Goal: Transaction & Acquisition: Purchase product/service

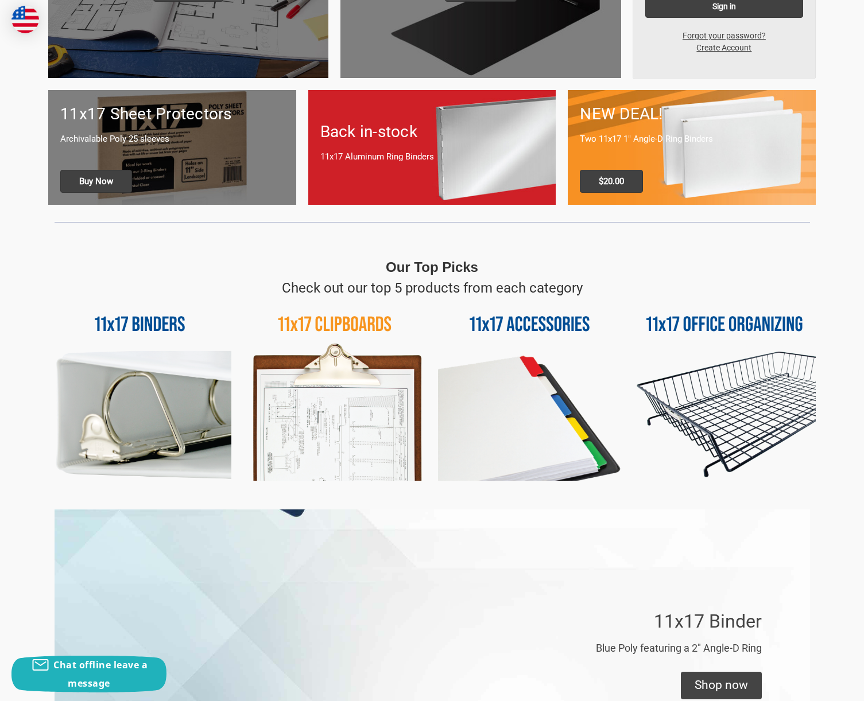
scroll to position [344, 0]
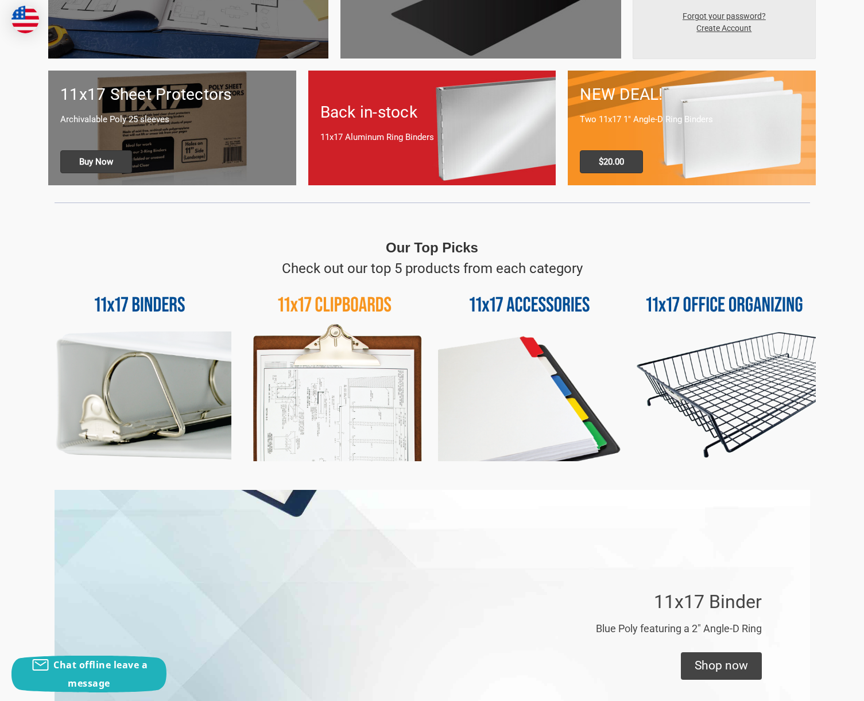
click at [373, 424] on img at bounding box center [334, 370] width 183 height 183
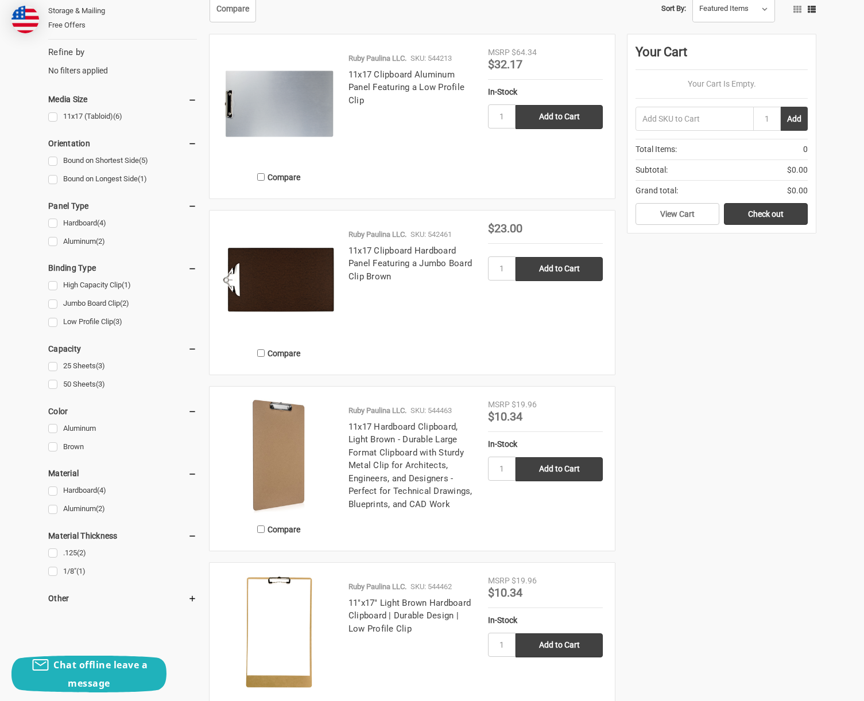
scroll to position [172, 0]
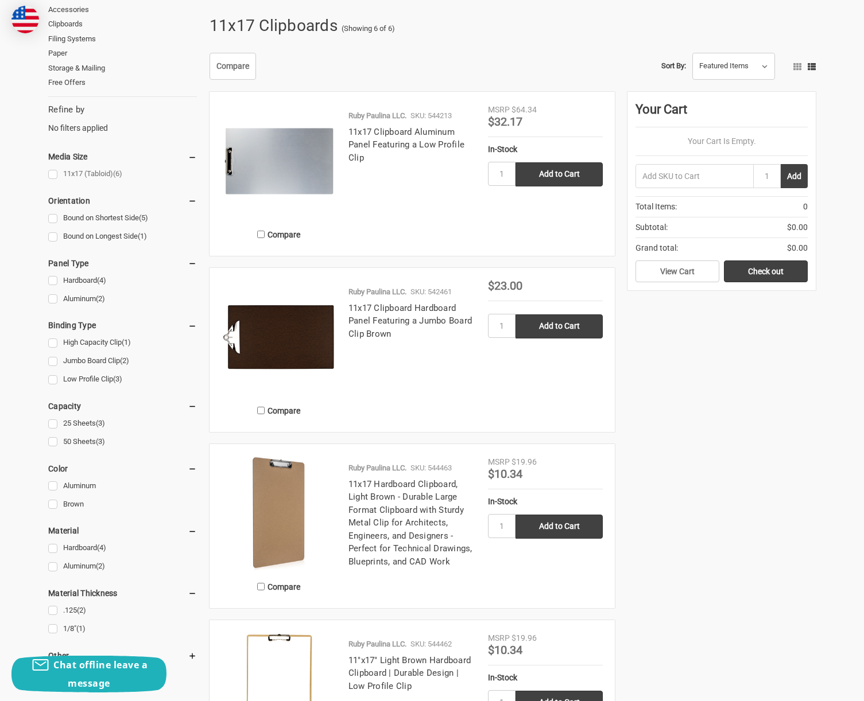
click at [56, 174] on link "11x17 (Tabloid) (6)" at bounding box center [122, 173] width 149 height 15
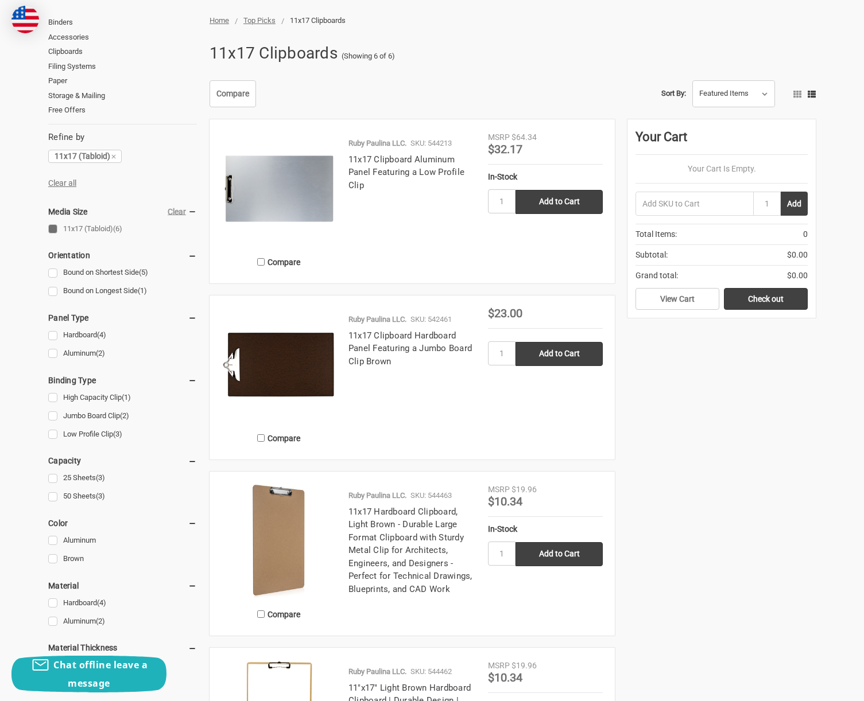
scroll to position [172, 0]
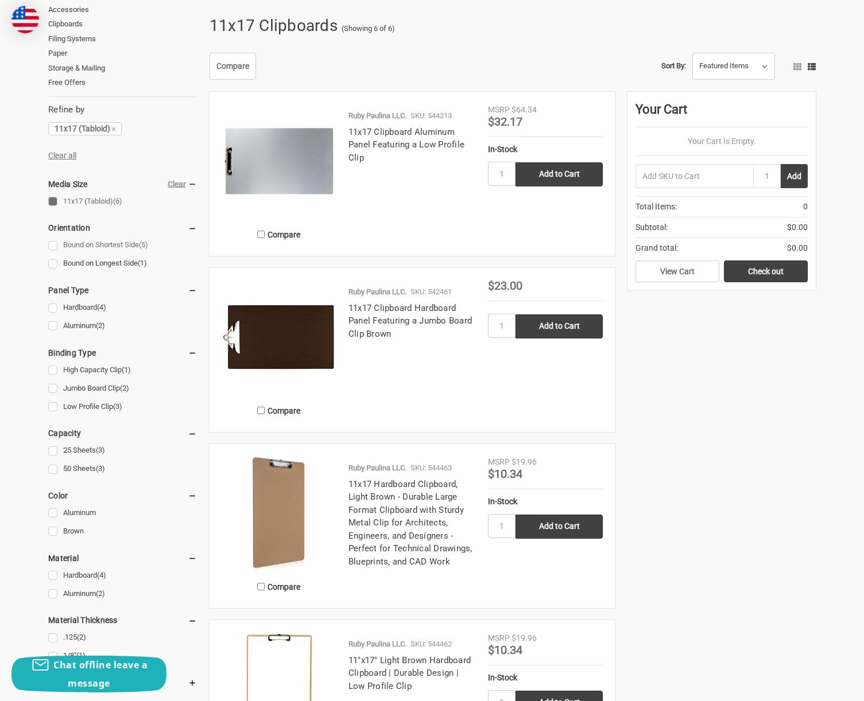
click at [56, 245] on link "Bound on Shortest Side (5)" at bounding box center [122, 245] width 149 height 15
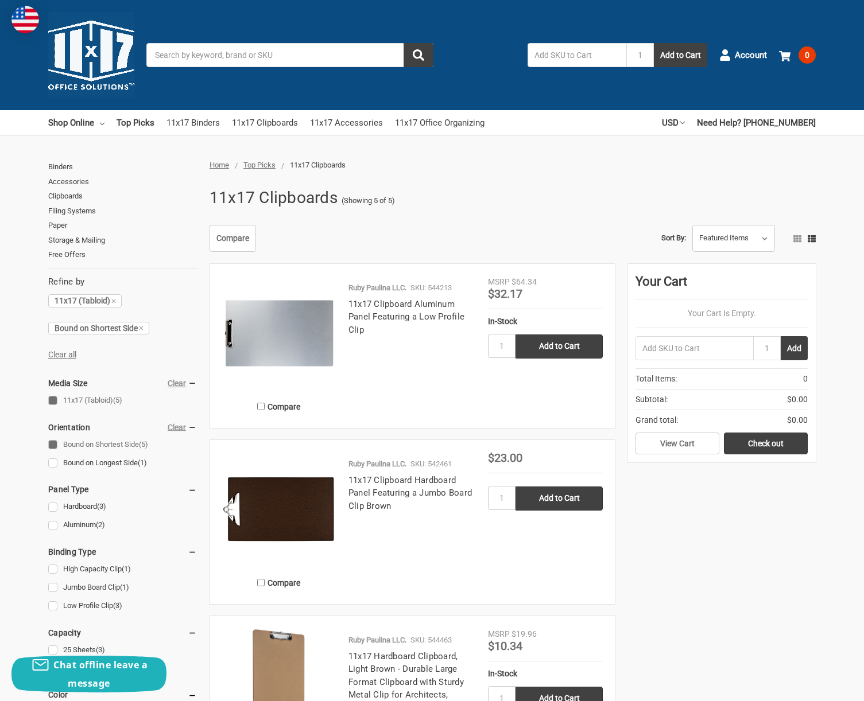
click at [56, 441] on link "Bound on Shortest Side (5)" at bounding box center [122, 444] width 149 height 15
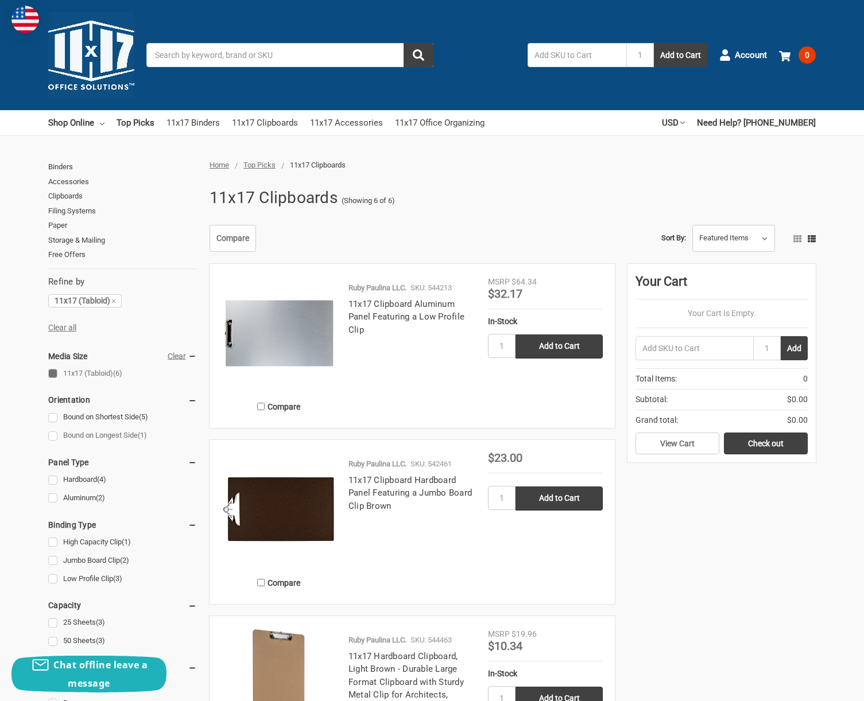
click at [111, 433] on link "Bound on Longest Side (1)" at bounding box center [122, 435] width 149 height 15
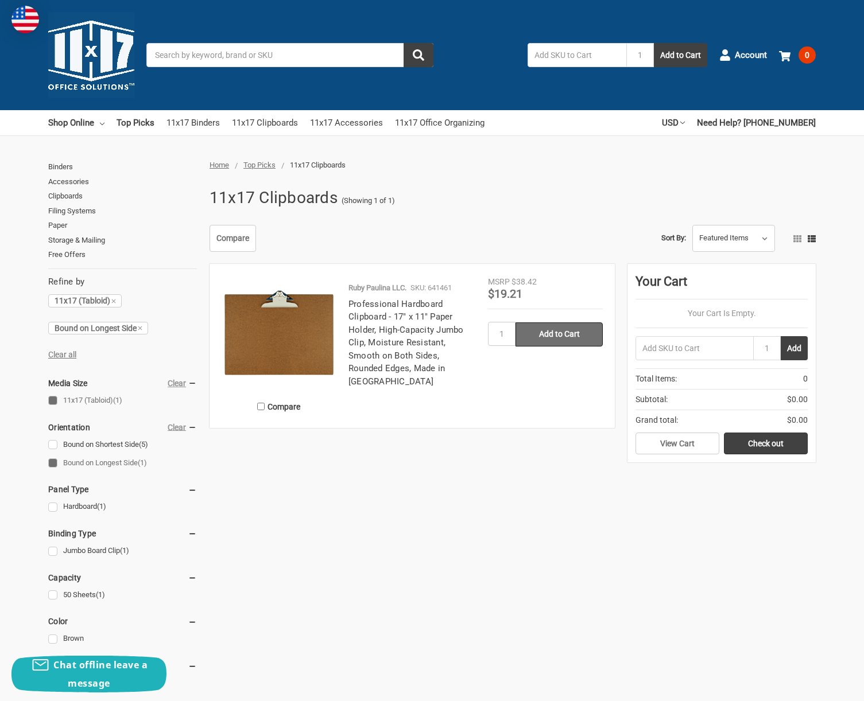
click at [577, 336] on input "Add to Cart" at bounding box center [558, 335] width 87 height 24
type input "Add to Cart"
